Goal: Download file/media

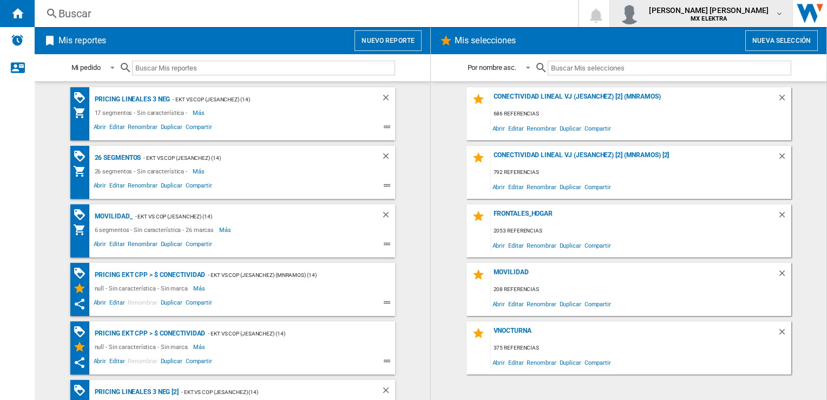
click at [726, 18] on b "MX ELEKTRA" at bounding box center [709, 18] width 36 height 7
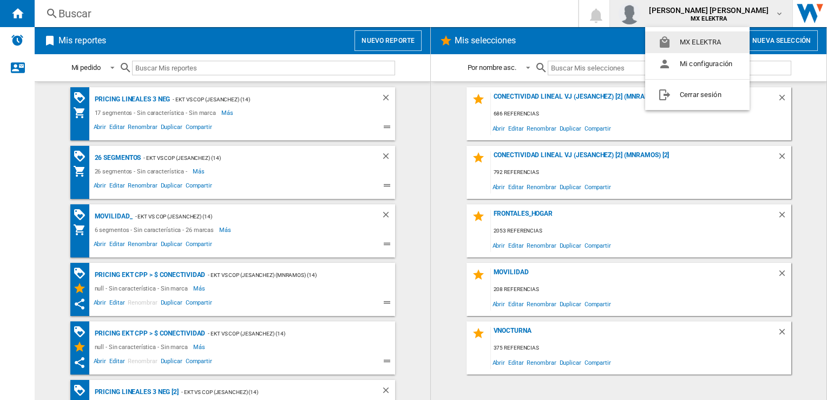
click at [598, 50] on md-backdrop at bounding box center [413, 200] width 827 height 400
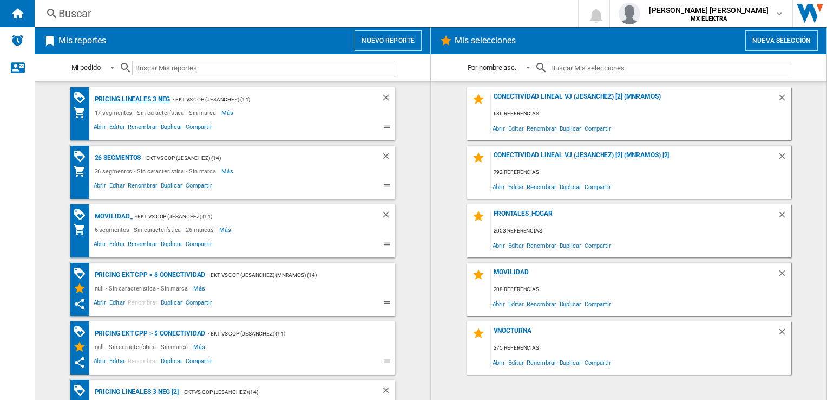
click at [120, 101] on div "Pricing lineales 3 neg" at bounding box center [131, 100] width 79 height 14
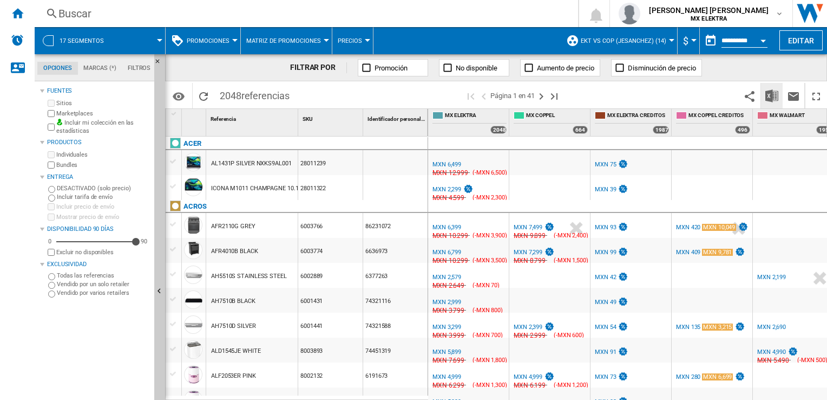
click at [767, 87] on button "Descargar en Excel" at bounding box center [772, 95] width 22 height 25
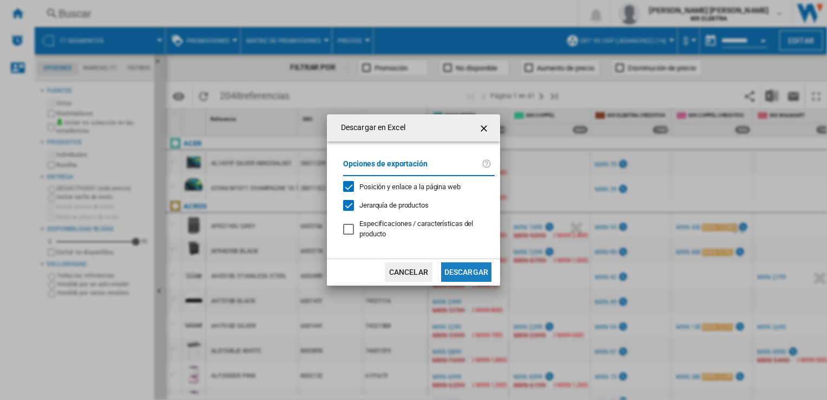
drag, startPoint x: 461, startPoint y: 266, endPoint x: 175, endPoint y: 180, distance: 298.8
click at [461, 265] on button "Descargar" at bounding box center [466, 271] width 50 height 19
